Goal: Transaction & Acquisition: Obtain resource

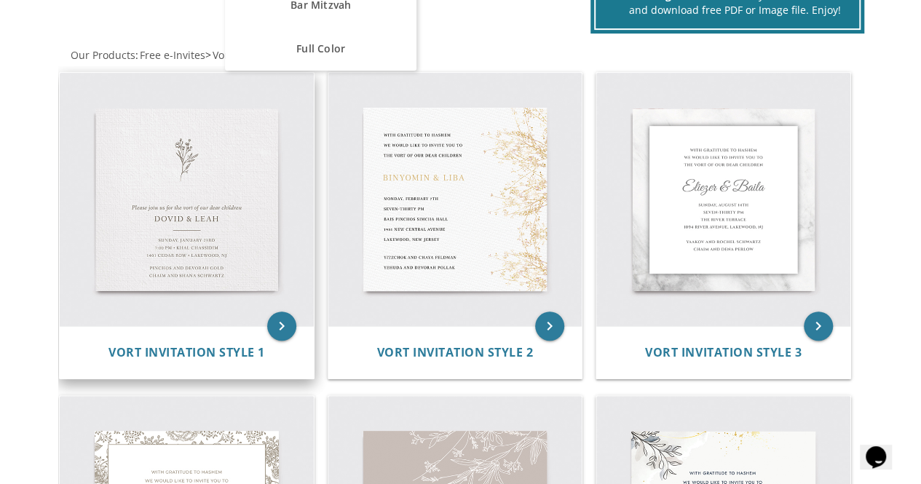
scroll to position [291, 0]
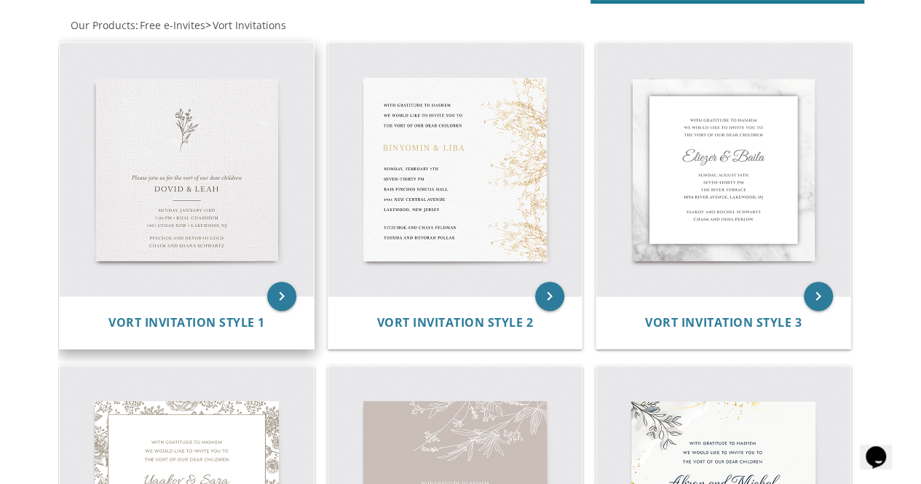
click at [233, 181] on img at bounding box center [187, 170] width 254 height 254
click at [281, 295] on icon "keyboard_arrow_right" at bounding box center [281, 296] width 29 height 29
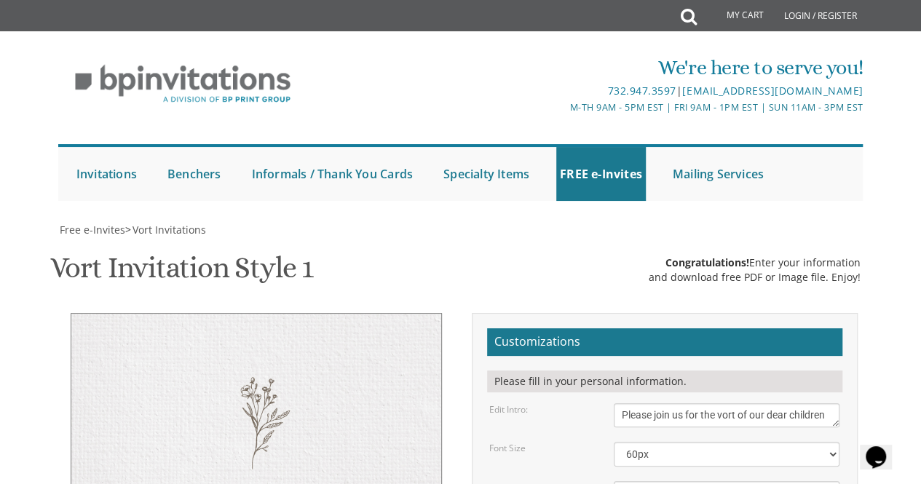
scroll to position [291, 0]
drag, startPoint x: 170, startPoint y: 248, endPoint x: 310, endPoint y: 247, distance: 139.7
